Goal: Task Accomplishment & Management: Manage account settings

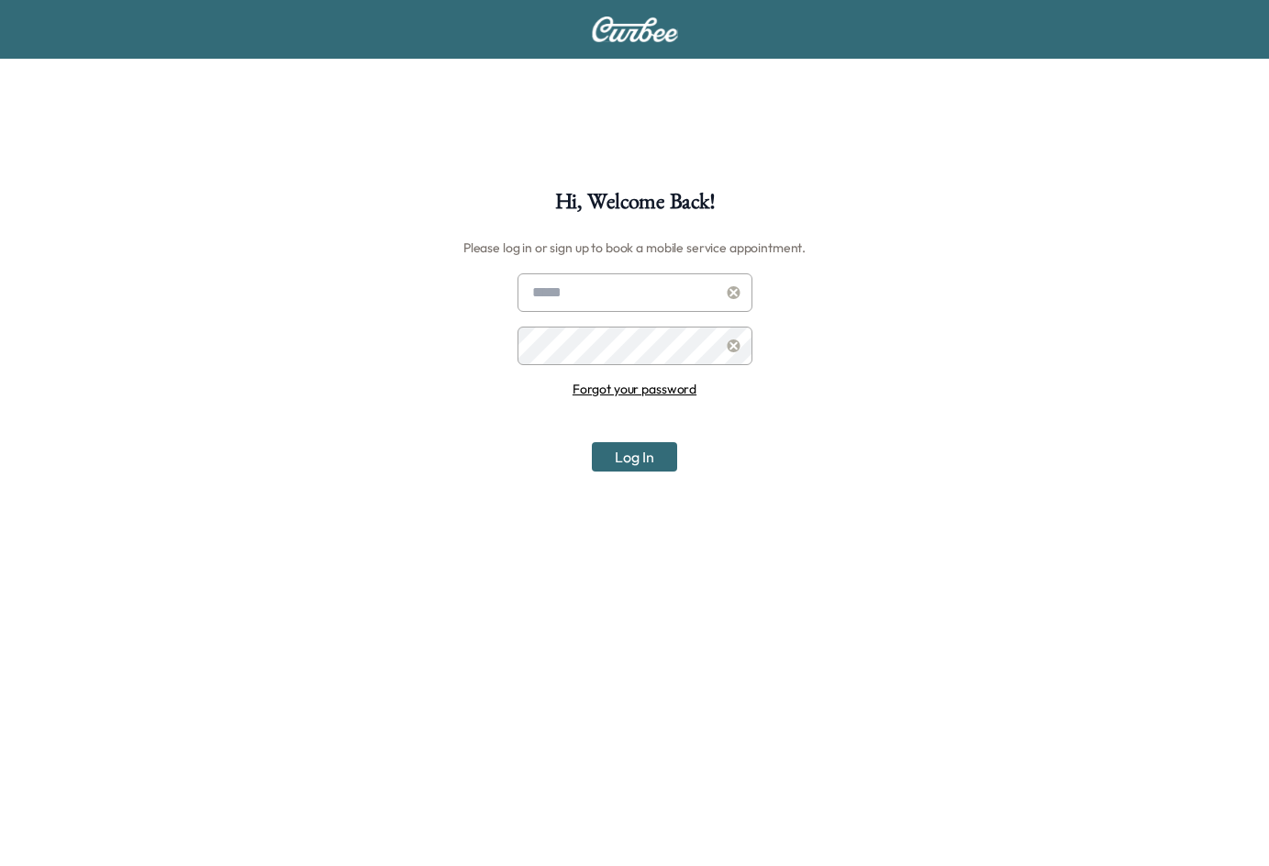
click at [546, 294] on div at bounding box center [536, 293] width 22 height 22
click at [557, 296] on input "text" at bounding box center [635, 292] width 235 height 39
click at [464, 294] on div "Hi, Welcome Back! Please log in or sign up to book a mobile service appointment…" at bounding box center [634, 624] width 1269 height 866
click at [583, 303] on input "text" at bounding box center [635, 292] width 235 height 39
type input "*"
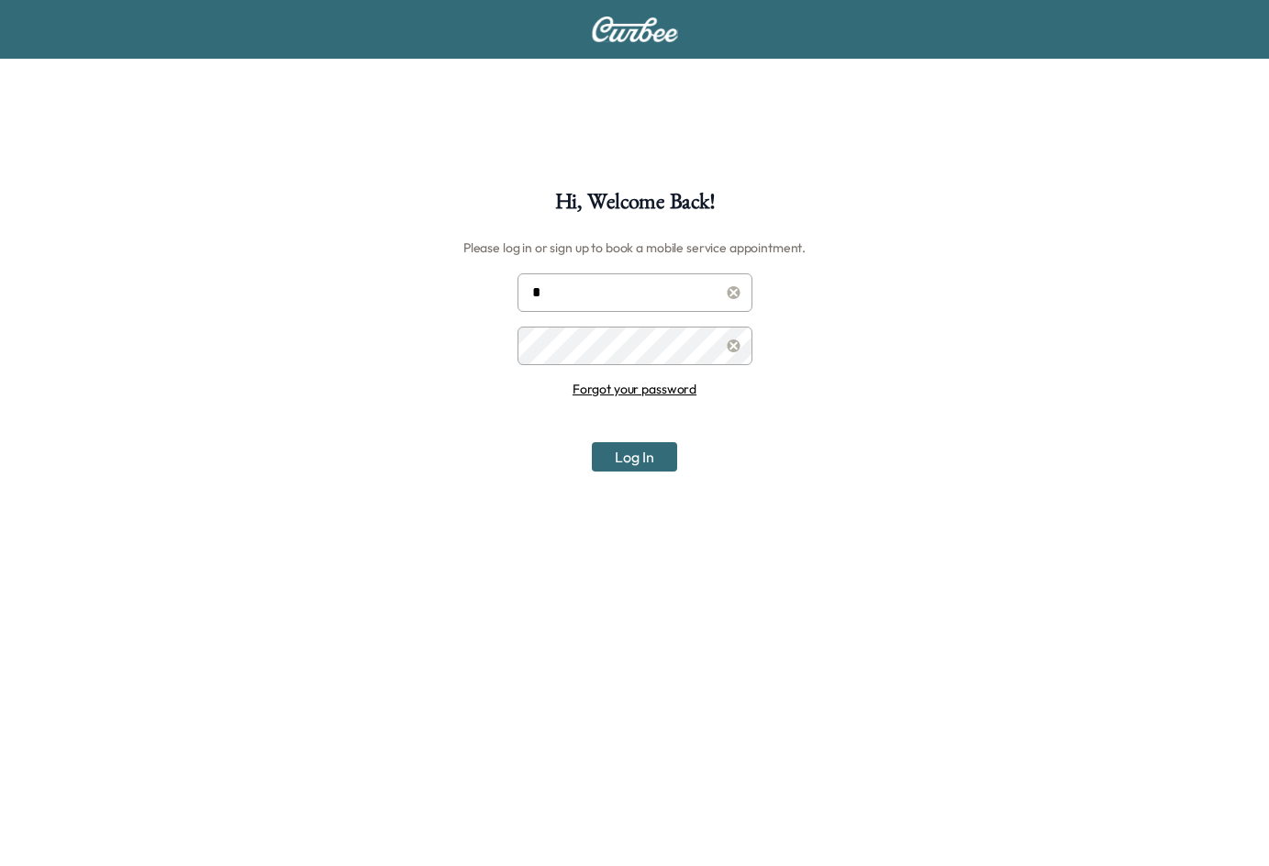
type input "**********"
click at [592, 442] on button "Log In" at bounding box center [634, 456] width 85 height 29
